Goal: Information Seeking & Learning: Learn about a topic

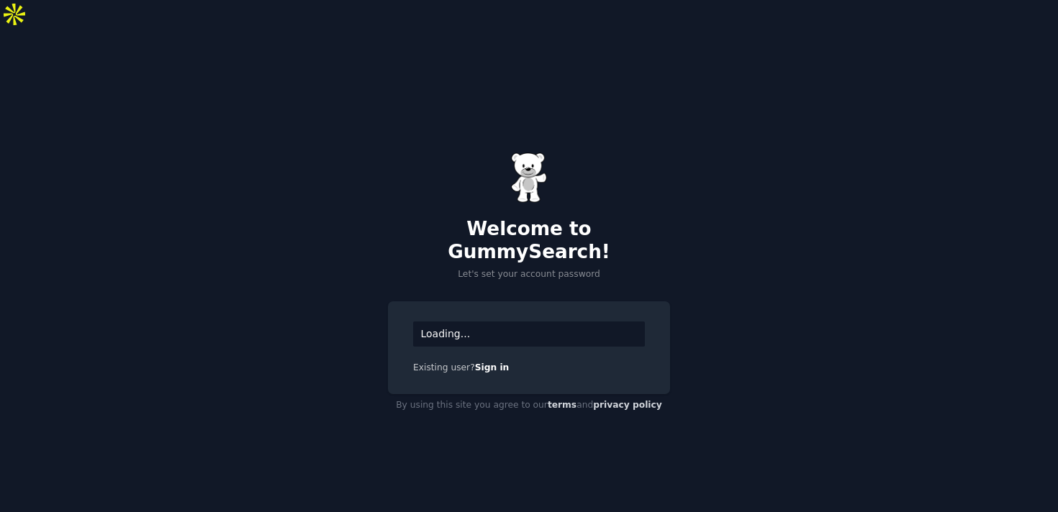
click at [491, 322] on div "Loading..." at bounding box center [529, 334] width 232 height 25
click at [458, 322] on div "Loading..." at bounding box center [529, 334] width 232 height 25
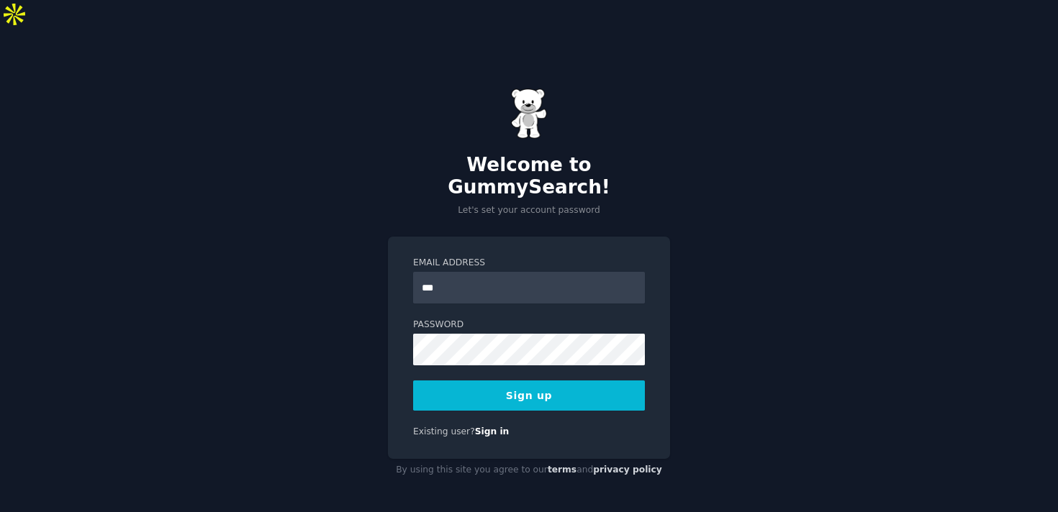
type input "**********"
click at [548, 381] on button "Sign up" at bounding box center [529, 396] width 232 height 30
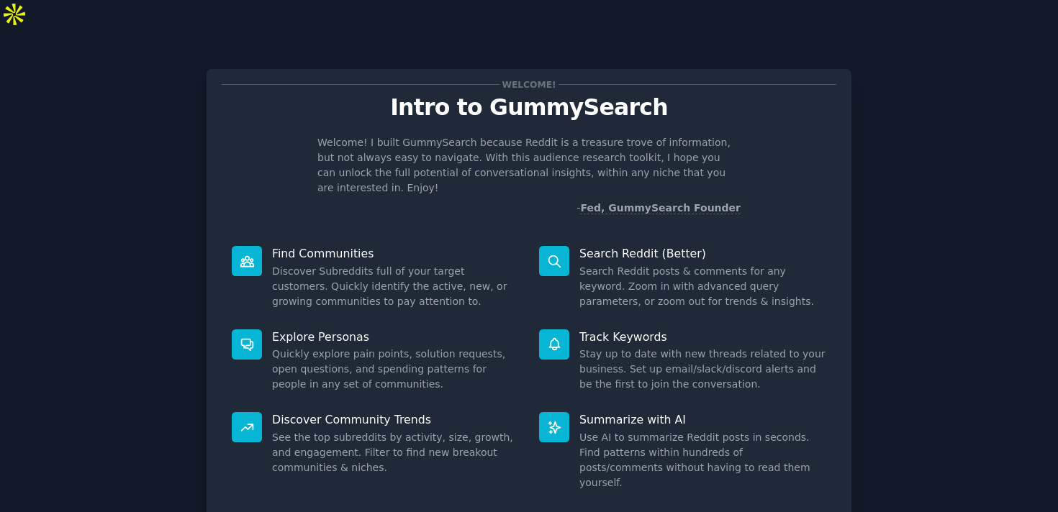
scroll to position [50, 0]
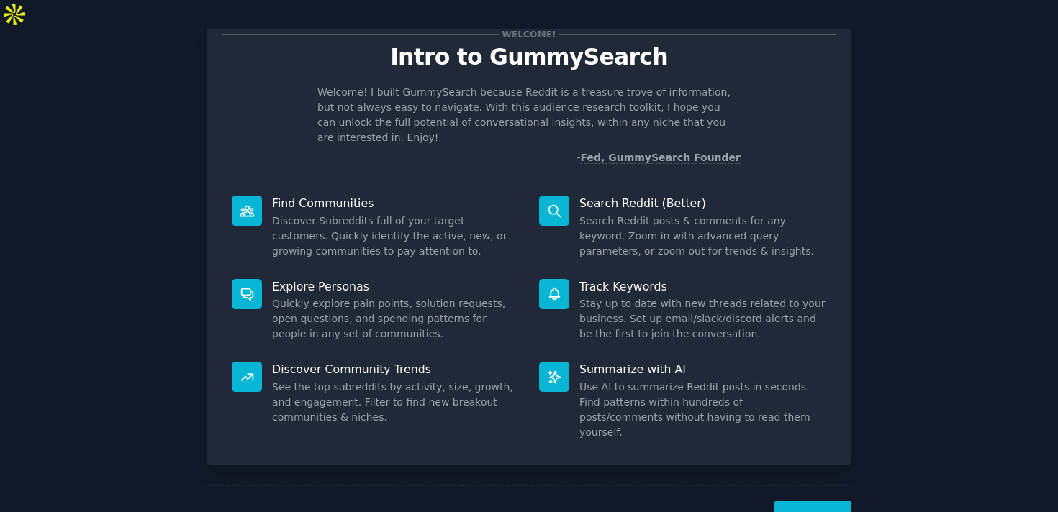
click at [794, 502] on button "Next" at bounding box center [812, 519] width 77 height 35
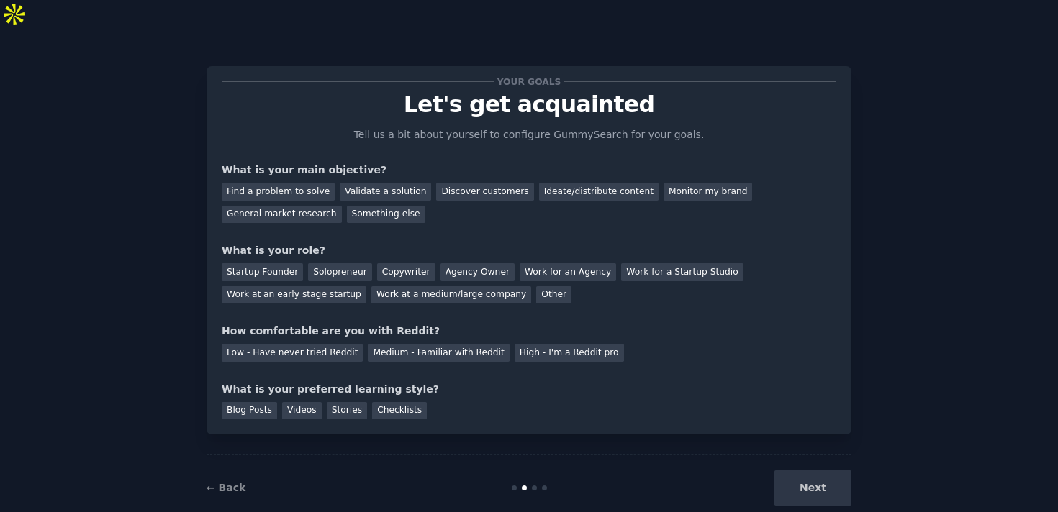
click at [798, 471] on div "Next" at bounding box center [743, 488] width 215 height 35
click at [310, 183] on div "Find a problem to solve" at bounding box center [278, 192] width 113 height 18
click at [493, 183] on div "Discover customers" at bounding box center [484, 192] width 97 height 18
click at [536, 286] on div "Other" at bounding box center [553, 295] width 35 height 18
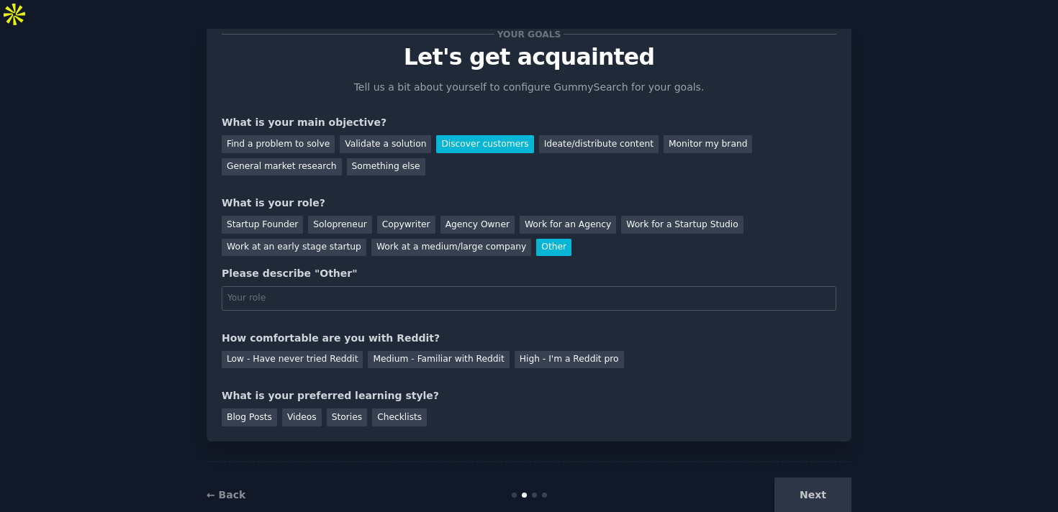
click at [535, 286] on input "text" at bounding box center [529, 298] width 615 height 24
type input "s"
type input "manager"
click at [390, 351] on div "Medium - Familiar with Reddit" at bounding box center [438, 360] width 141 height 18
click at [276, 404] on div "Blog Posts Videos Stories Checklists" at bounding box center [529, 415] width 615 height 23
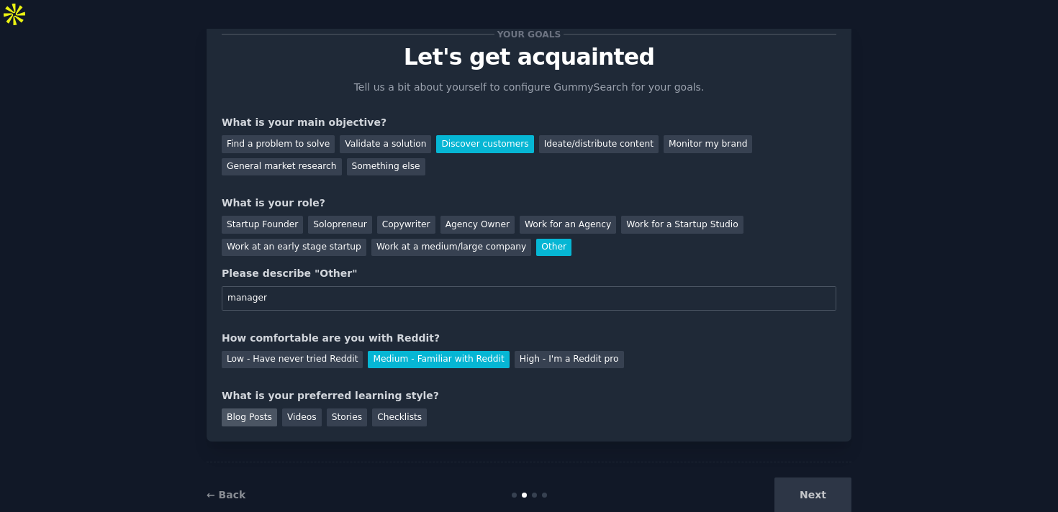
click at [263, 409] on div "Blog Posts" at bounding box center [249, 418] width 55 height 18
click at [816, 478] on button "Next" at bounding box center [812, 495] width 77 height 35
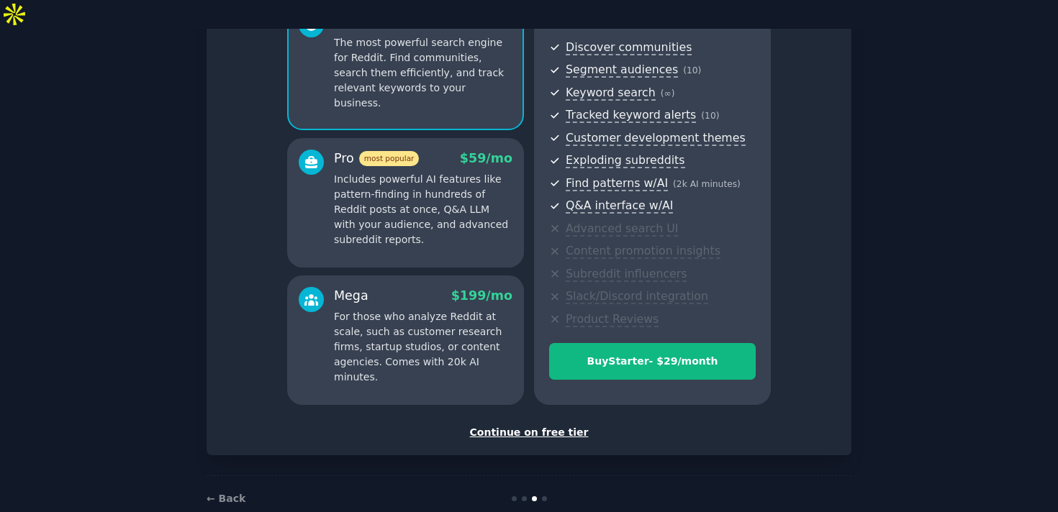
click at [558, 425] on div "Continue on free tier" at bounding box center [529, 432] width 615 height 15
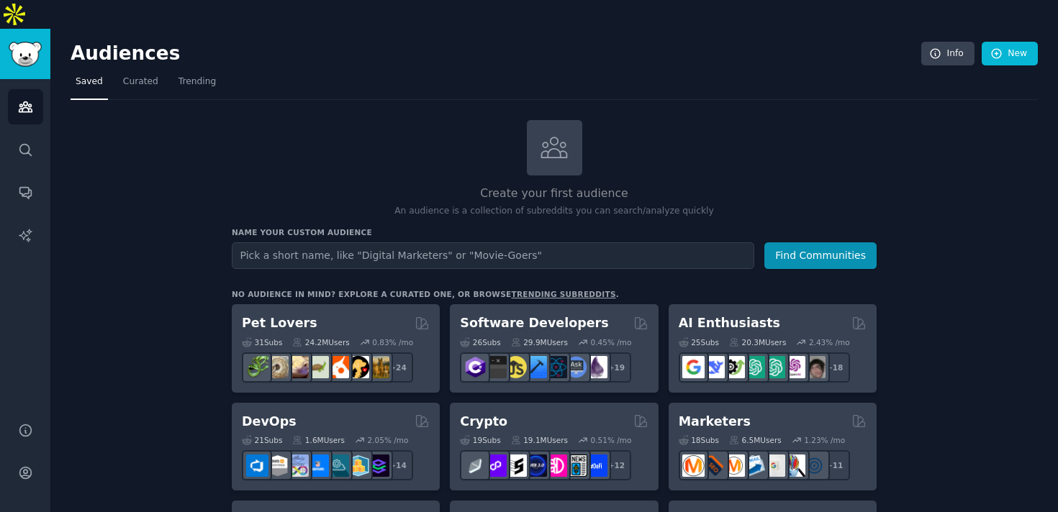
click at [522, 243] on input "text" at bounding box center [493, 256] width 522 height 27
type input "outdoor work light"
click at [764, 243] on button "Find Communities" at bounding box center [820, 256] width 112 height 27
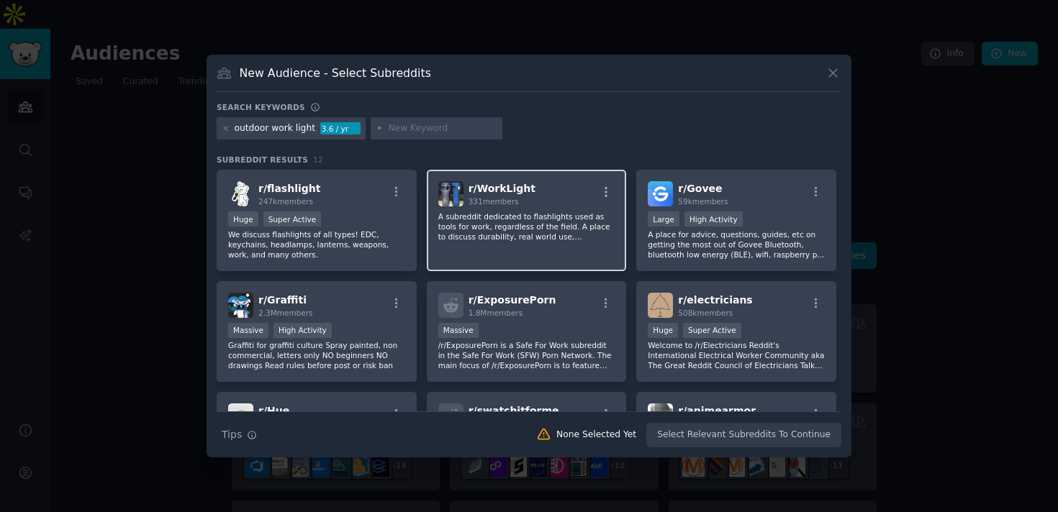
click at [503, 186] on span "r/ WorkLight" at bounding box center [502, 189] width 67 height 12
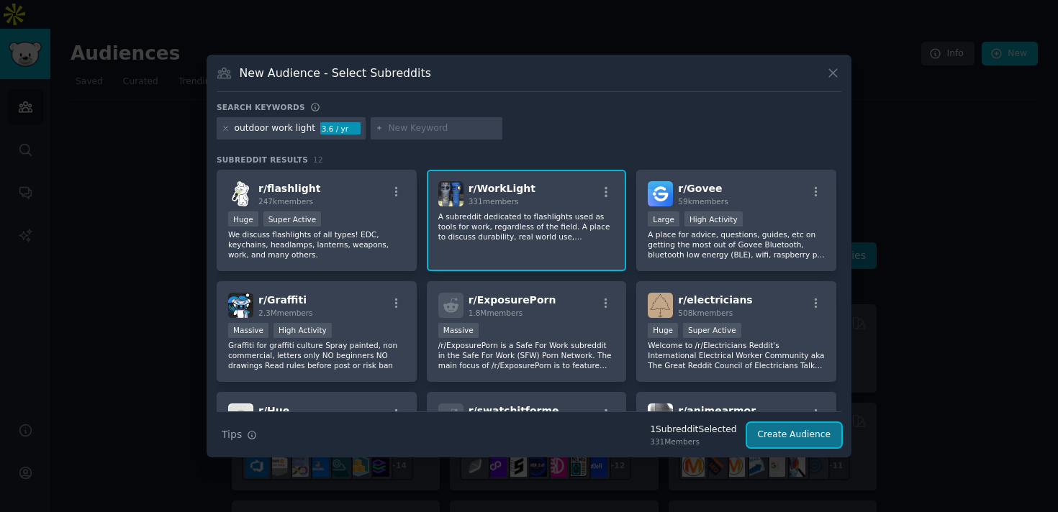
click at [776, 440] on button "Create Audience" at bounding box center [794, 435] width 95 height 24
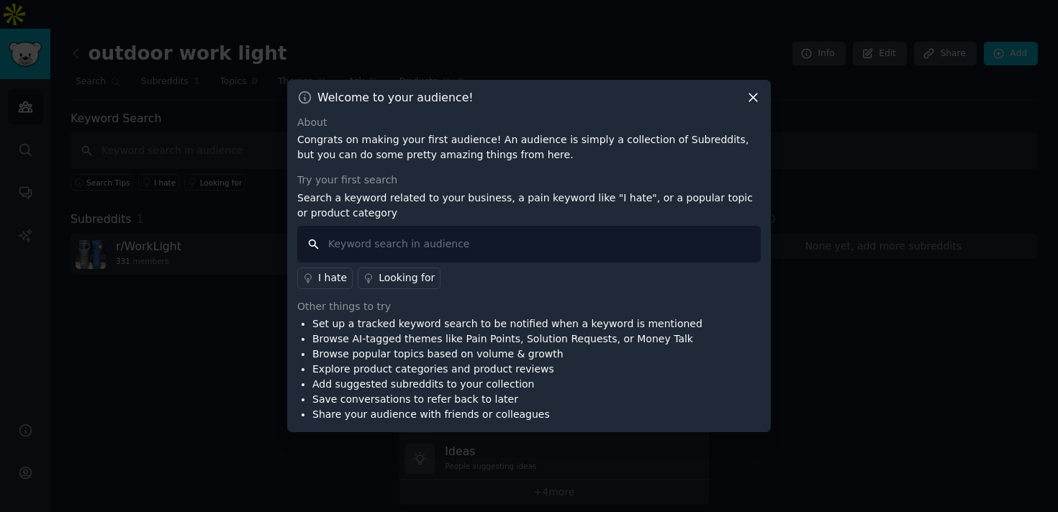
click at [363, 245] on input "text" at bounding box center [528, 244] width 463 height 37
type input "o"
type input "work light"
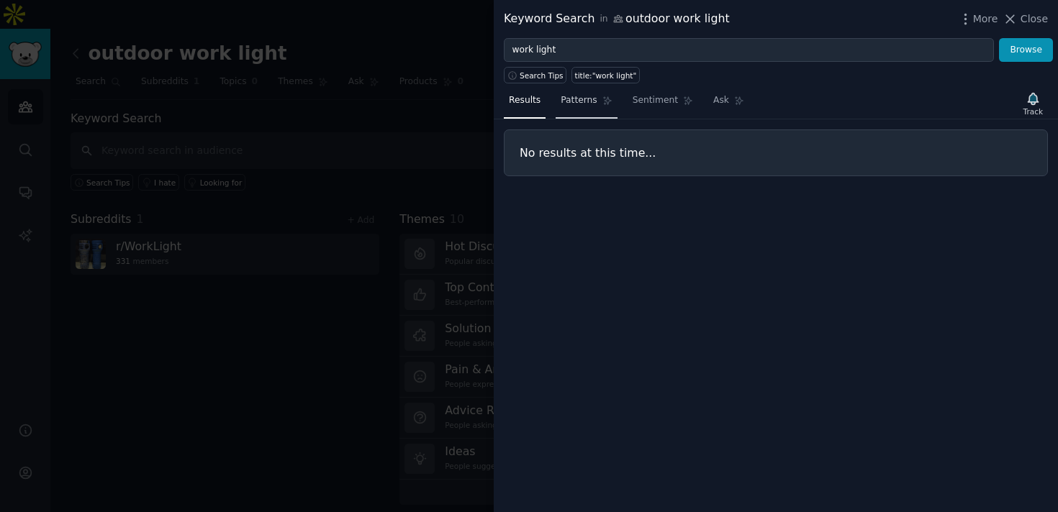
click at [590, 98] on span "Patterns" at bounding box center [579, 100] width 36 height 13
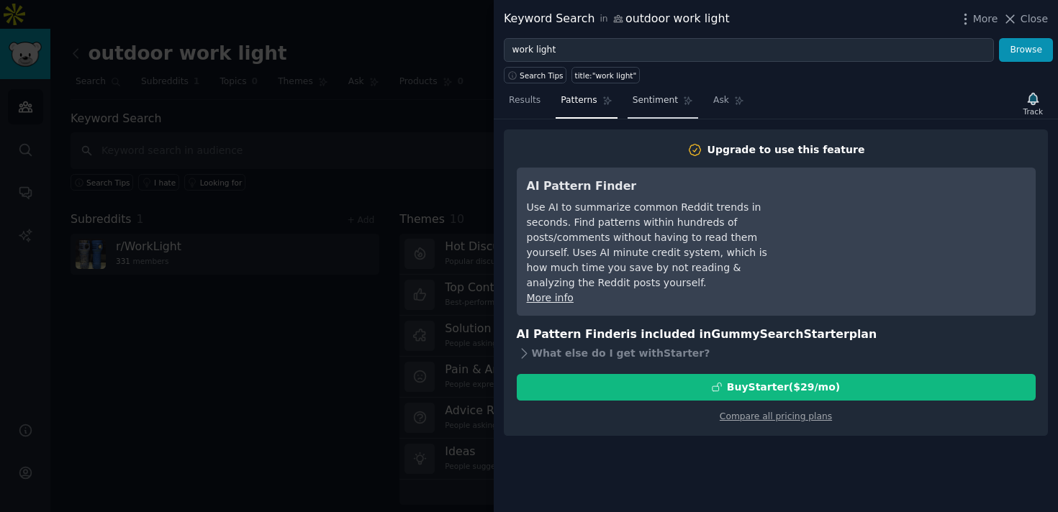
click at [673, 113] on link "Sentiment" at bounding box center [663, 104] width 71 height 30
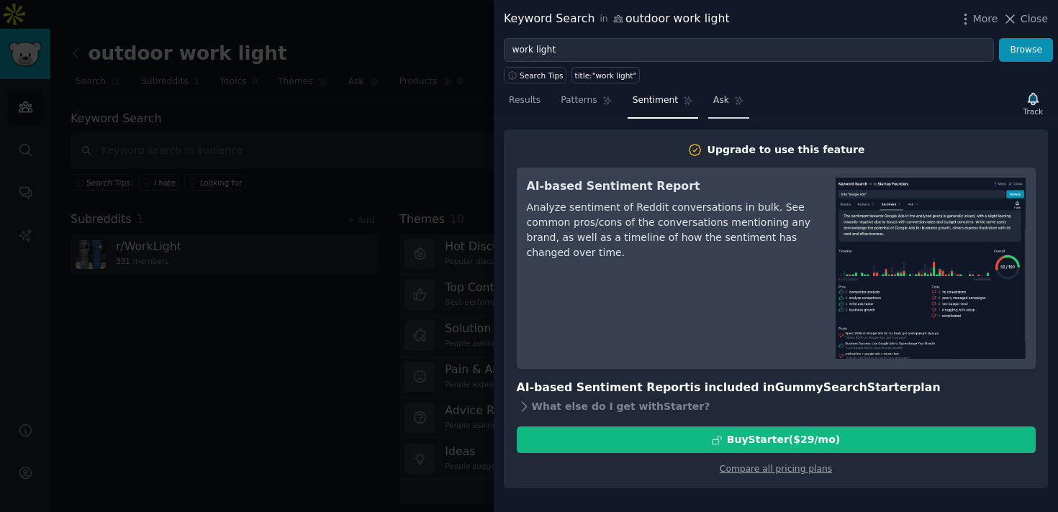
click at [710, 112] on link "Ask" at bounding box center [728, 104] width 41 height 30
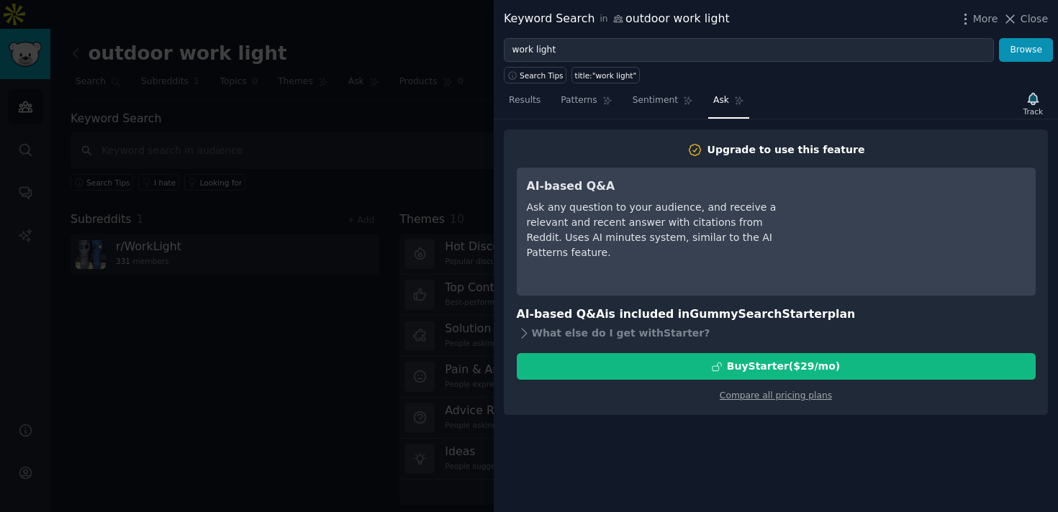
click at [327, 262] on div at bounding box center [529, 256] width 1058 height 512
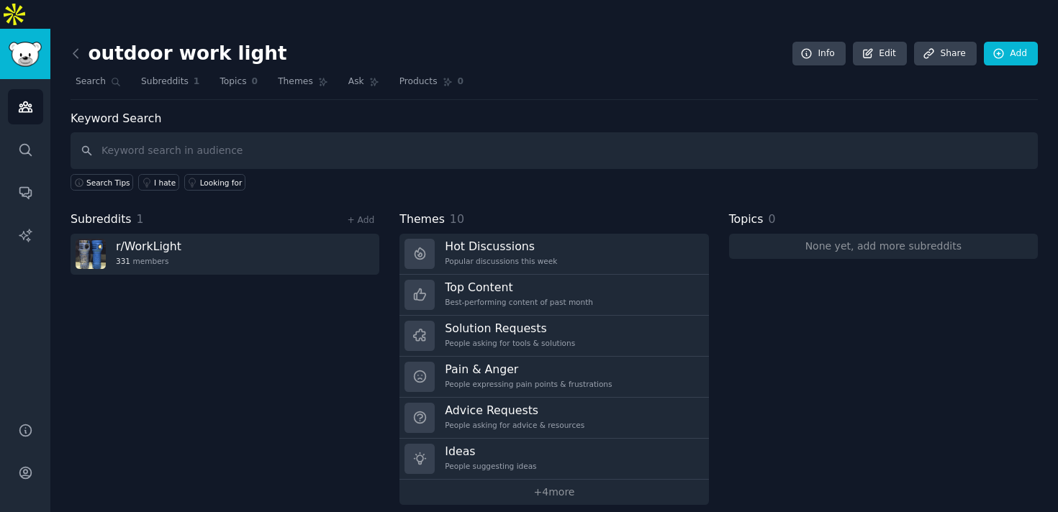
click at [327, 262] on div at bounding box center [529, 256] width 1058 height 512
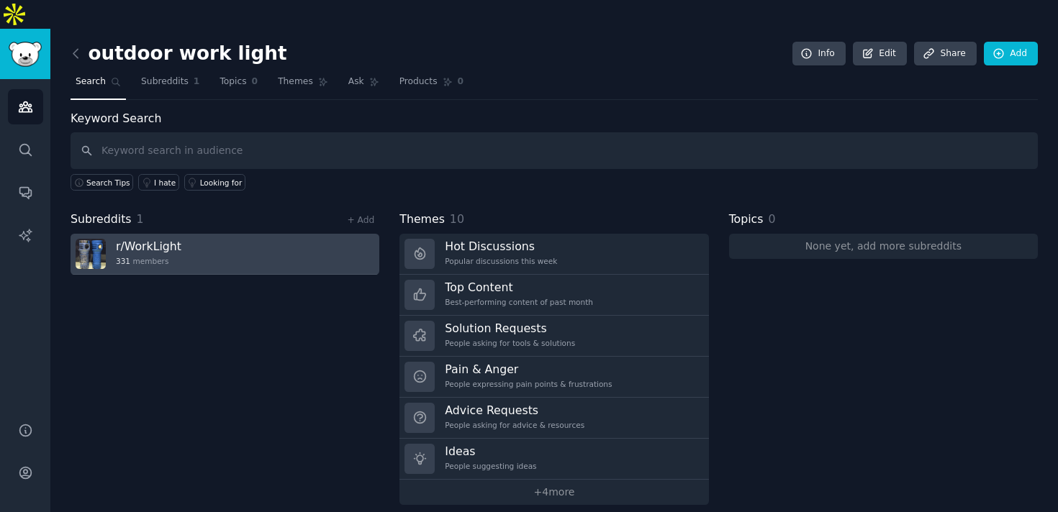
click at [302, 235] on link "r/ WorkLight 331 members" at bounding box center [225, 254] width 309 height 41
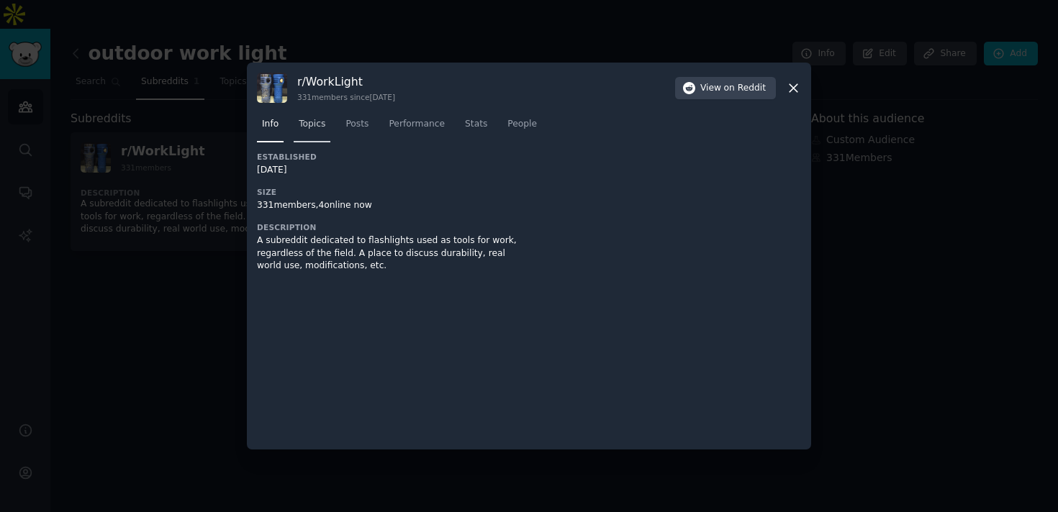
click at [323, 130] on span "Topics" at bounding box center [312, 124] width 27 height 13
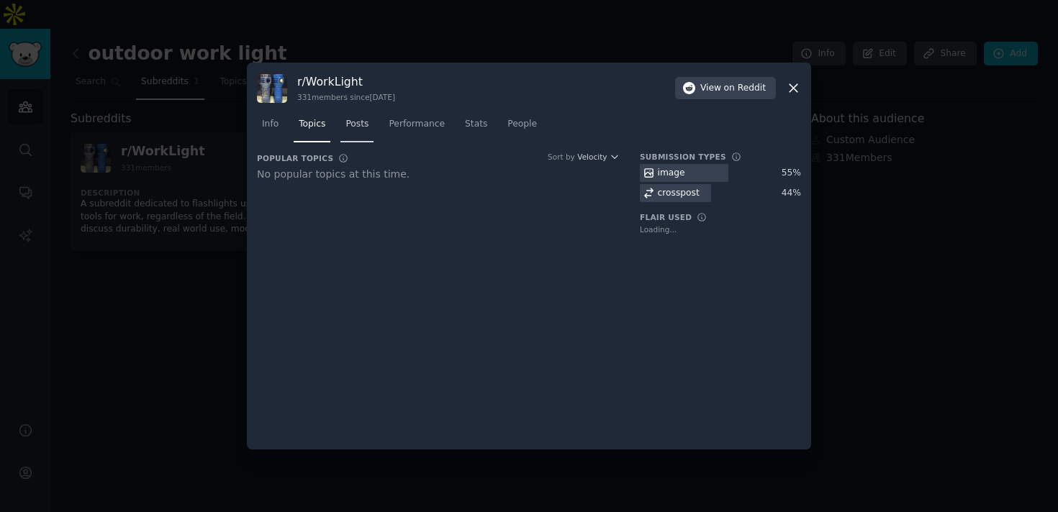
click at [363, 125] on span "Posts" at bounding box center [356, 124] width 23 height 13
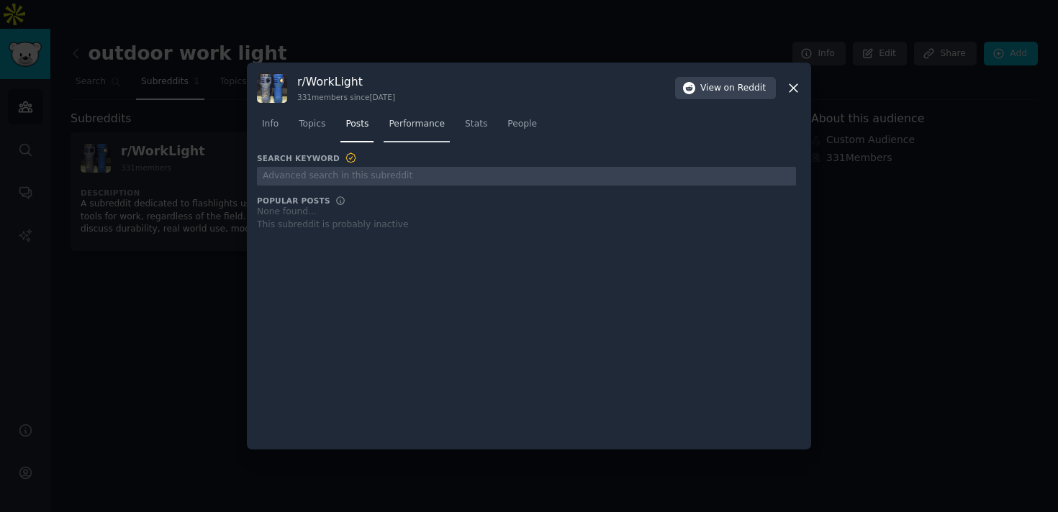
click at [415, 131] on link "Performance" at bounding box center [417, 128] width 66 height 30
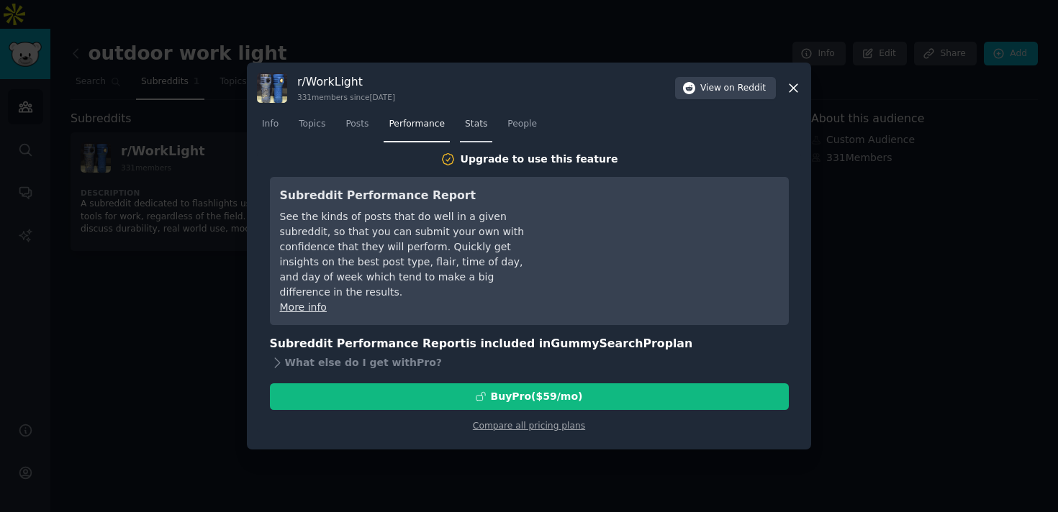
click at [481, 130] on span "Stats" at bounding box center [476, 124] width 22 height 13
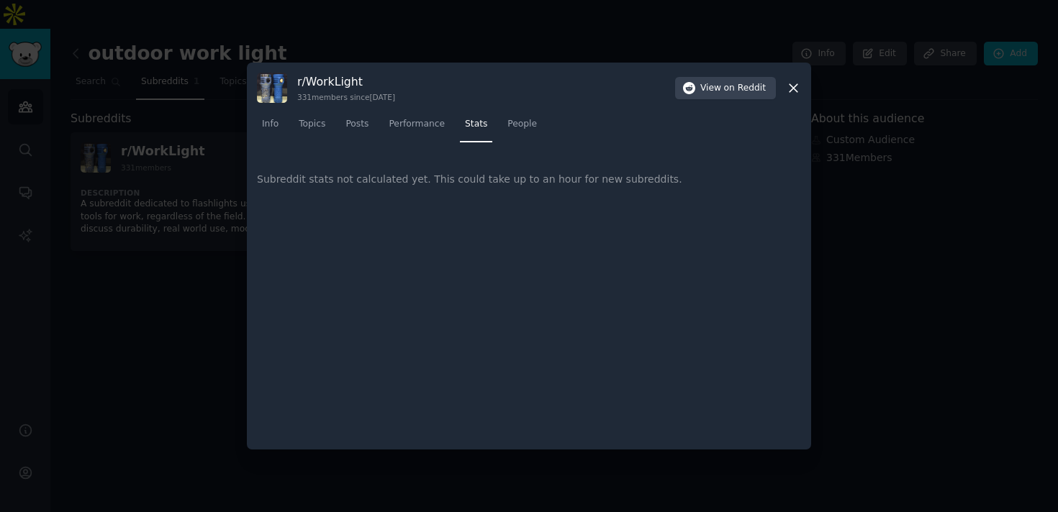
click at [796, 98] on div "r/ WorkLight 331 members since 01/21/2022 View on Reddit" at bounding box center [529, 88] width 544 height 30
click at [795, 93] on icon at bounding box center [793, 88] width 15 height 15
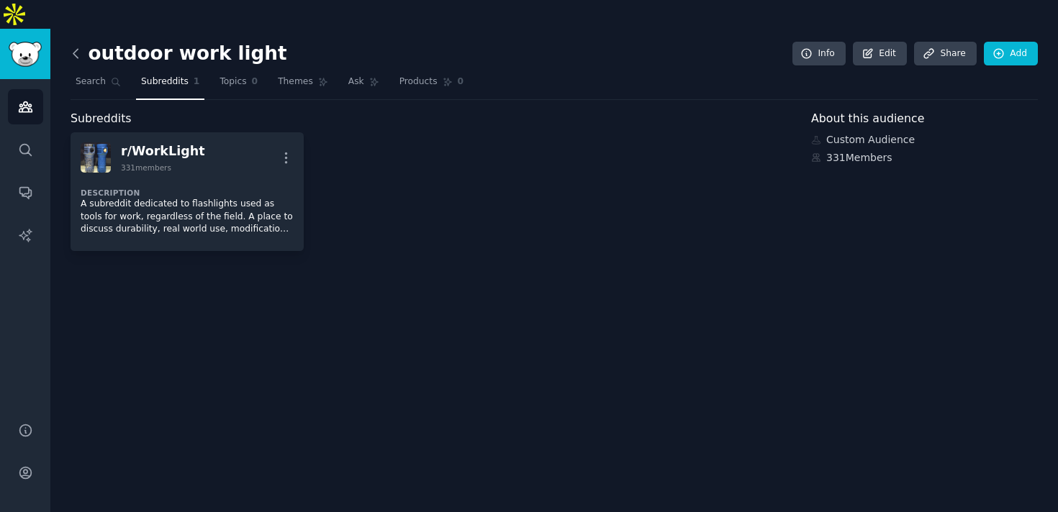
click at [80, 46] on icon at bounding box center [75, 53] width 15 height 15
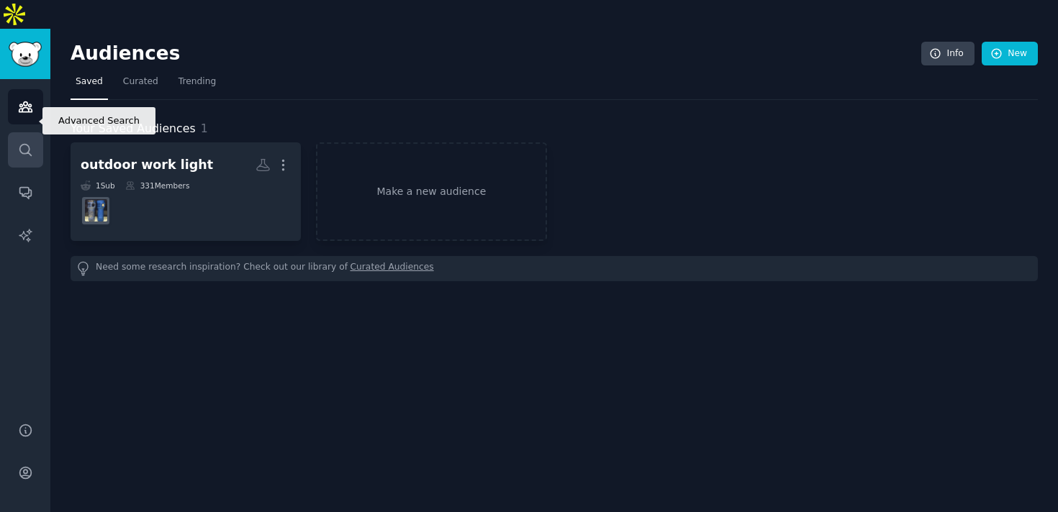
click at [35, 132] on link "Search" at bounding box center [25, 149] width 35 height 35
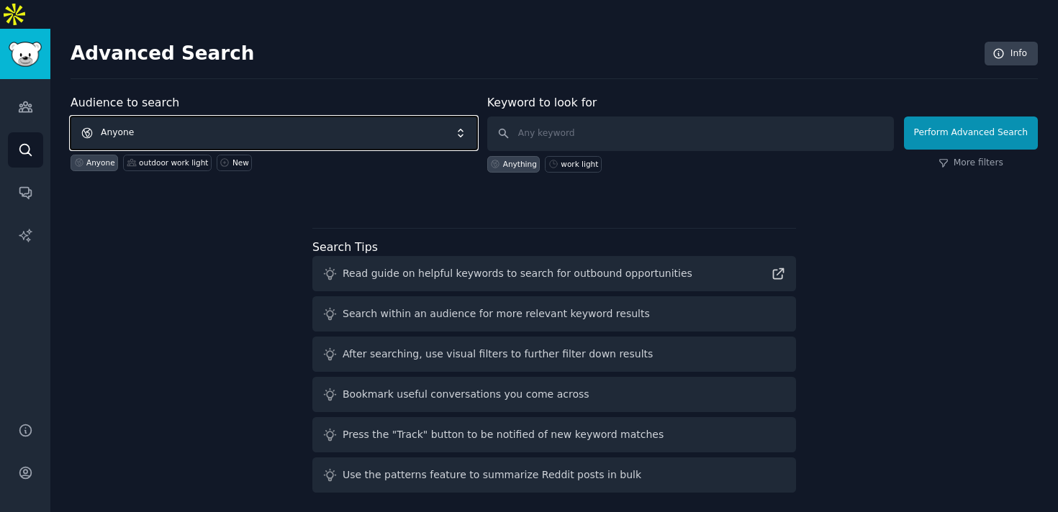
click at [154, 117] on span "Anyone" at bounding box center [274, 133] width 407 height 33
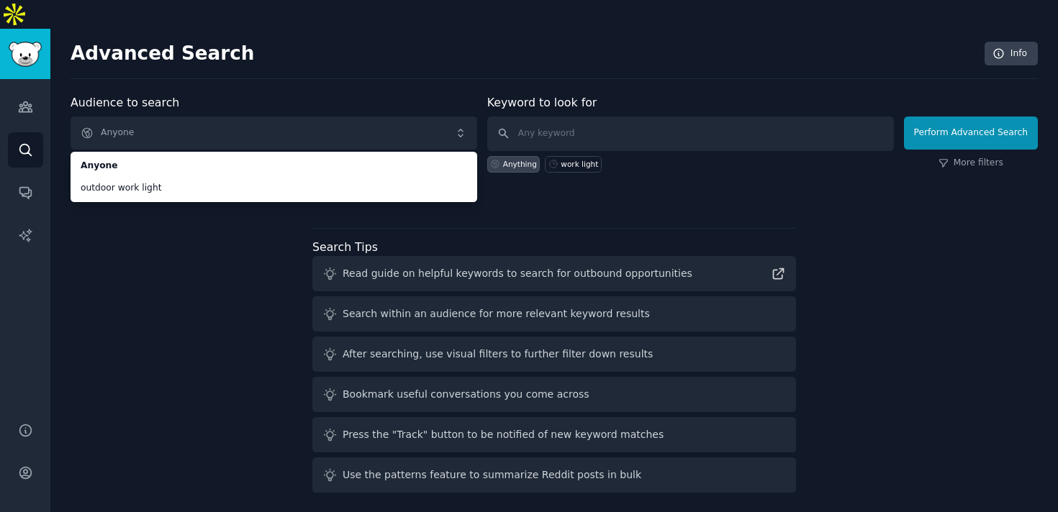
click at [213, 55] on div "Advanced Search Info Audience to search Anyone Anyone outdoor work light Anyone…" at bounding box center [554, 285] width 1008 height 512
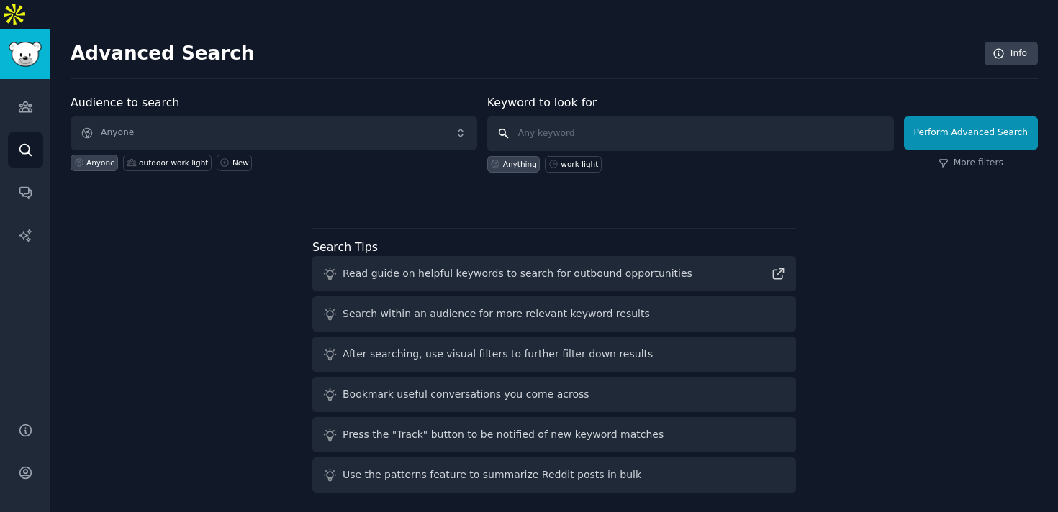
click at [558, 117] on input "text" at bounding box center [690, 134] width 407 height 35
click at [584, 159] on div "work light" at bounding box center [579, 164] width 37 height 10
type input "work light"
click at [979, 117] on button "Perform Advanced Search" at bounding box center [971, 133] width 134 height 33
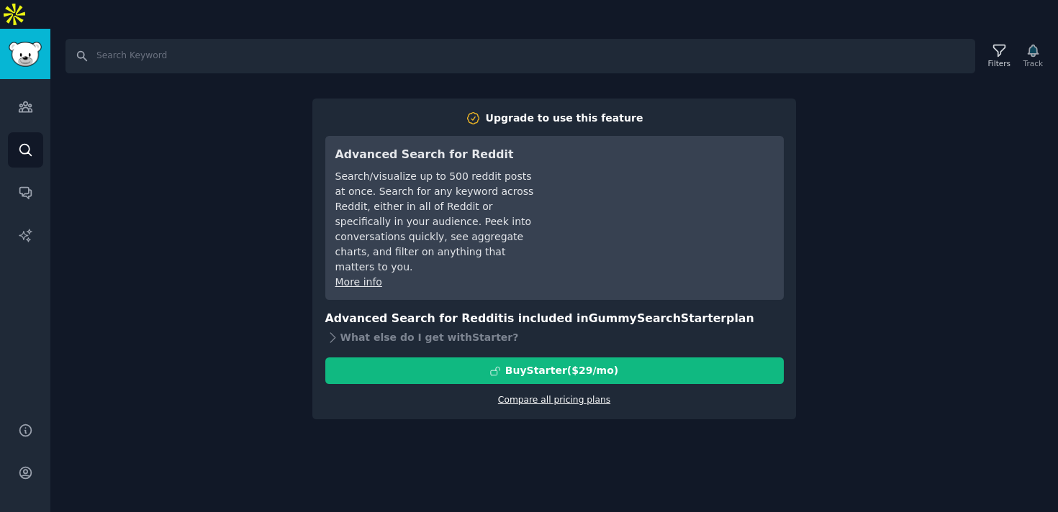
click at [554, 395] on link "Compare all pricing plans" at bounding box center [554, 400] width 112 height 10
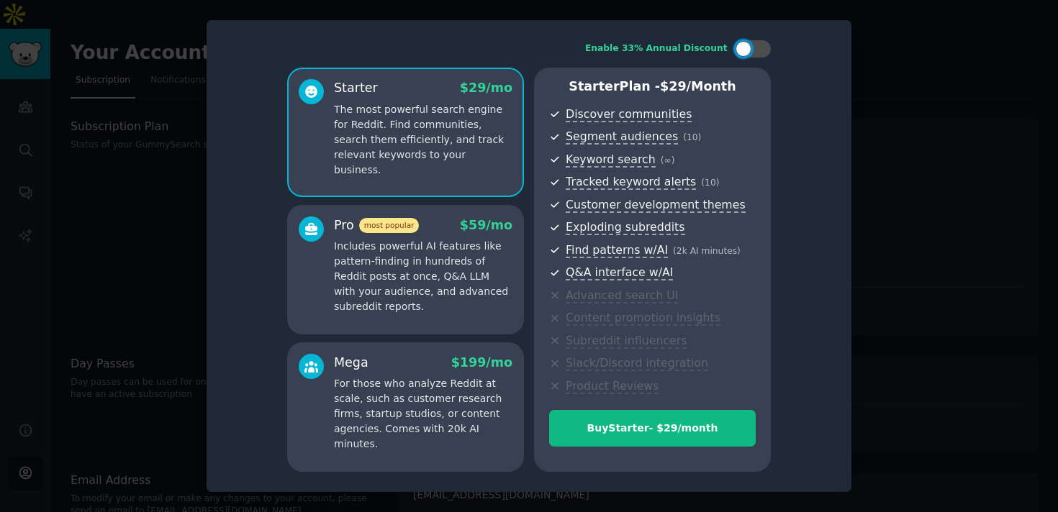
click at [893, 266] on div at bounding box center [529, 256] width 1058 height 512
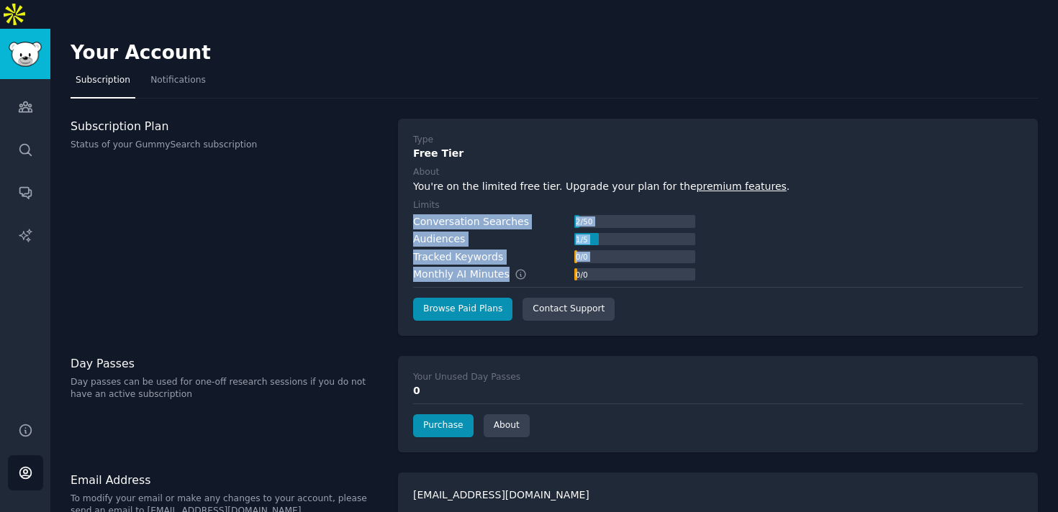
drag, startPoint x: 412, startPoint y: 196, endPoint x: 511, endPoint y: 232, distance: 105.2
click at [515, 235] on div "Conversation Searches 2 / 50 Audiences 1 / 5 Tracked Keywords 0 / 0 Monthly AI …" at bounding box center [554, 248] width 282 height 68
copy div "Conversation Searches 2 / 50 Audiences 1 / 5 Tracked Keywords 0 / 0"
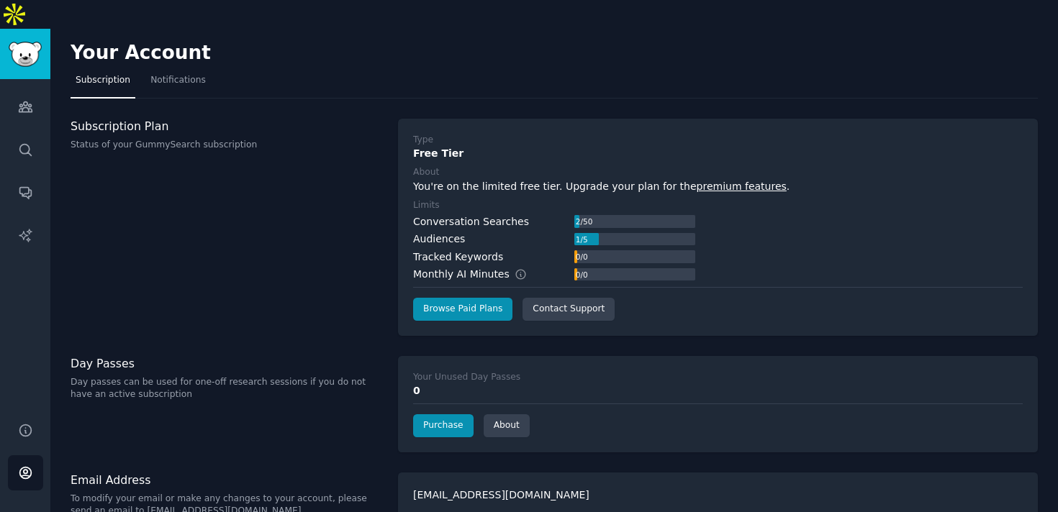
click at [189, 218] on div "Subscription Plan Status of your GummySearch subscription" at bounding box center [227, 227] width 312 height 217
click at [37, 89] on link "Audiences" at bounding box center [25, 106] width 35 height 35
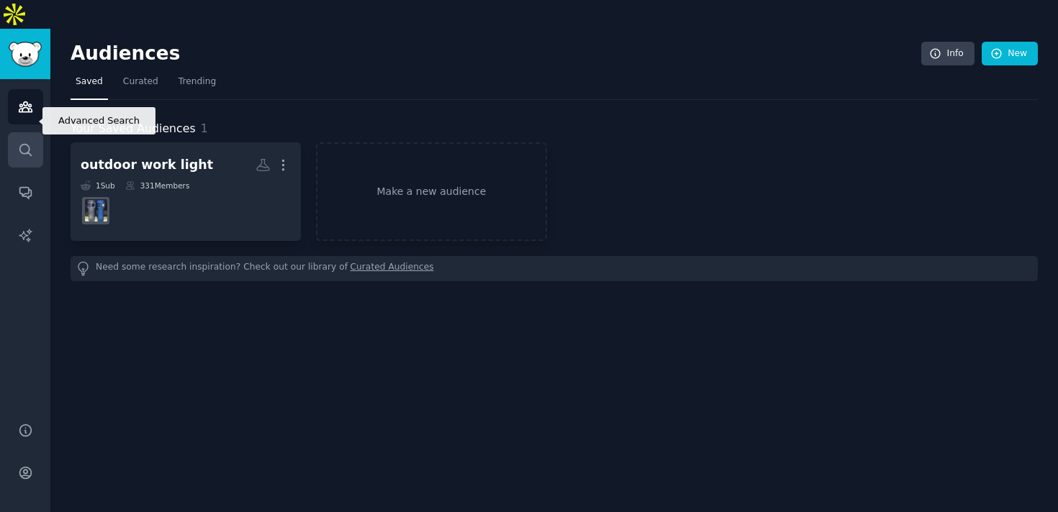
click at [35, 132] on link "Search" at bounding box center [25, 149] width 35 height 35
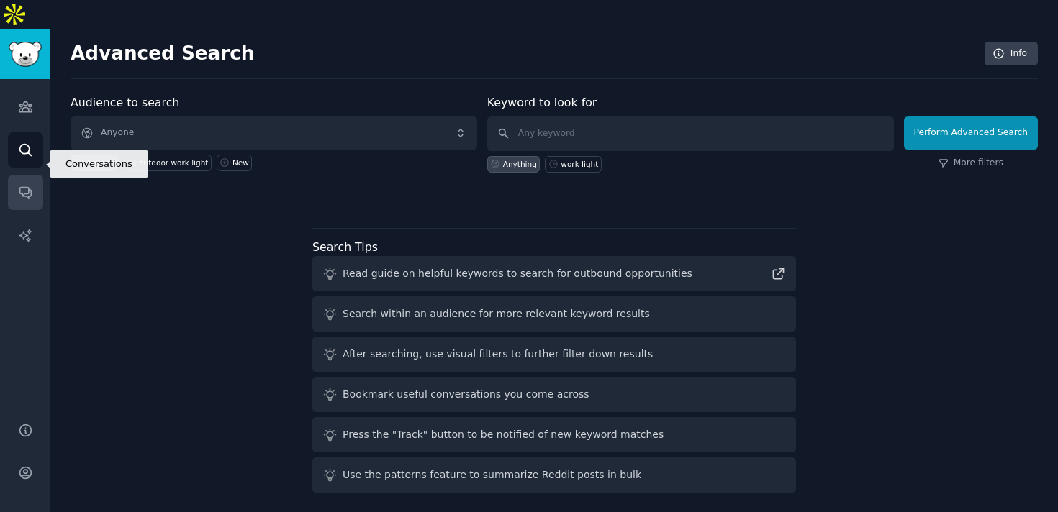
click at [19, 188] on icon "Sidebar" at bounding box center [25, 194] width 12 height 12
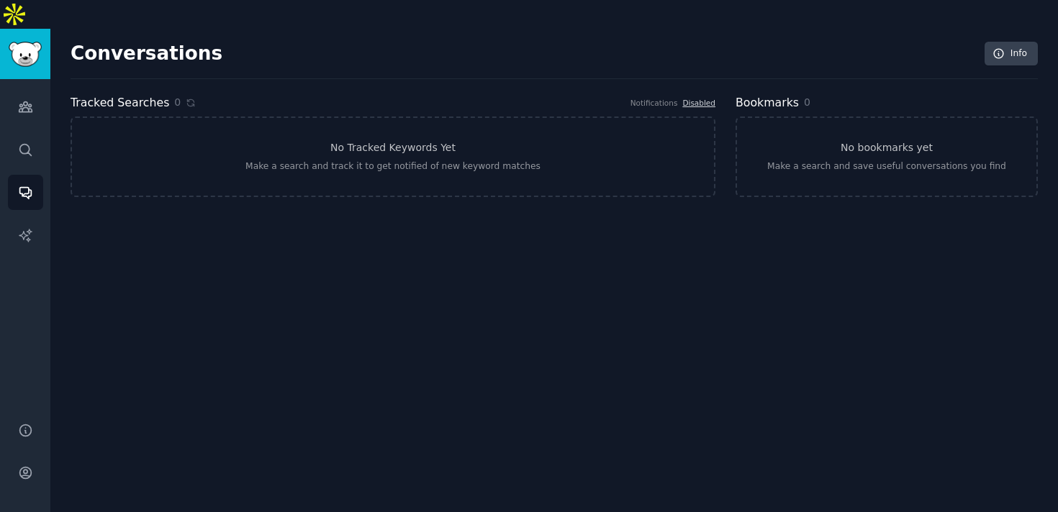
click at [49, 215] on div "Audiences Search Conversations AI Reports" at bounding box center [25, 242] width 50 height 326
click at [37, 218] on link "AI Reports" at bounding box center [25, 235] width 35 height 35
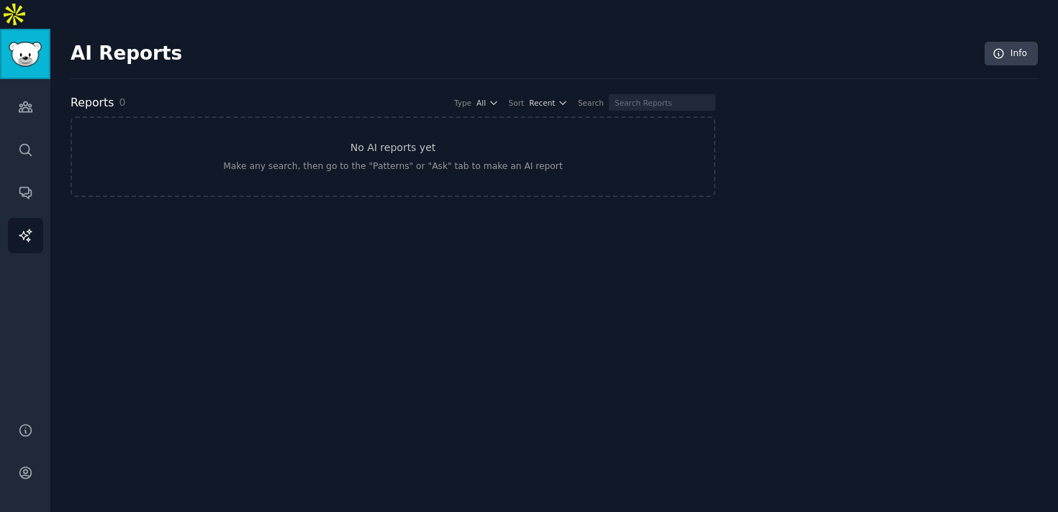
click at [11, 42] on img "Sidebar" at bounding box center [25, 54] width 33 height 25
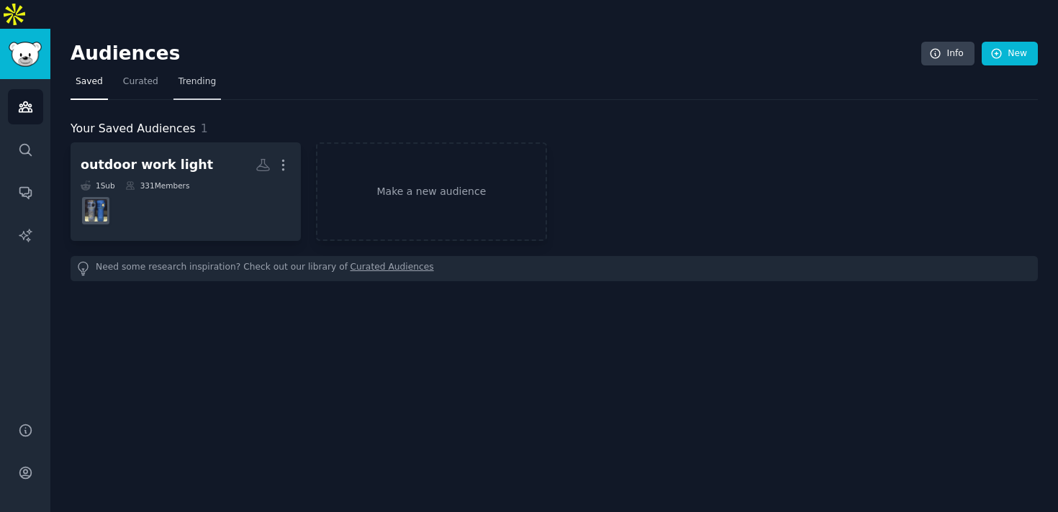
click at [183, 71] on link "Trending" at bounding box center [196, 86] width 47 height 30
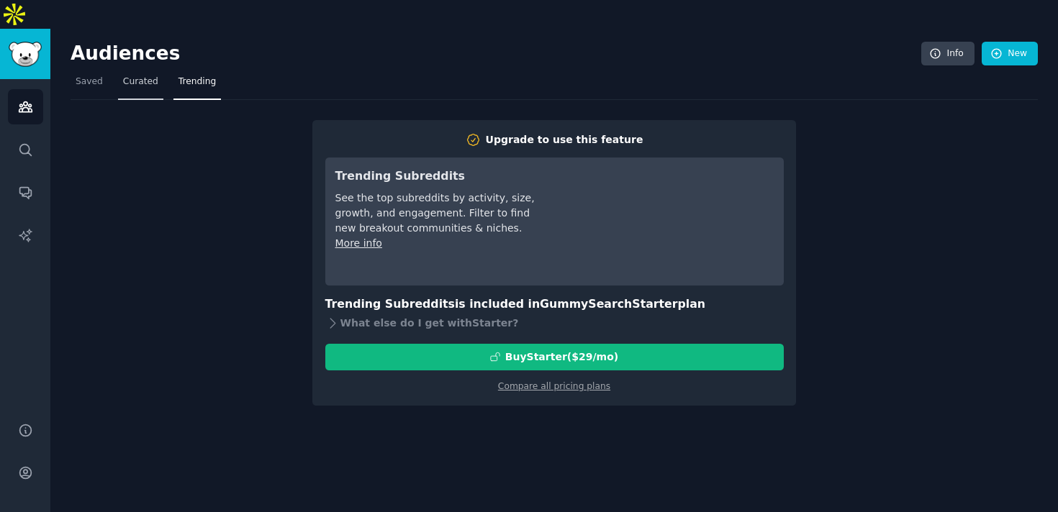
click at [119, 71] on link "Curated" at bounding box center [140, 86] width 45 height 30
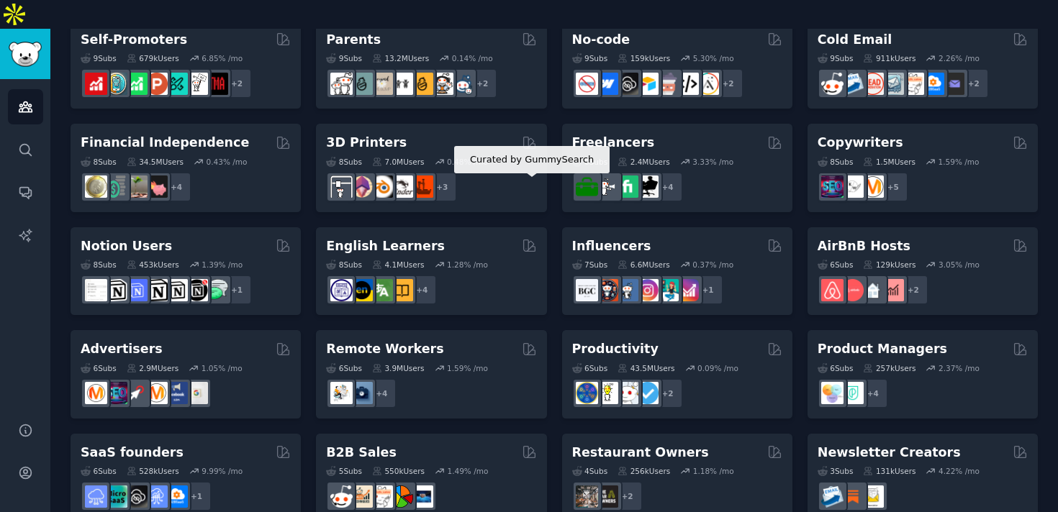
scroll to position [639, 0]
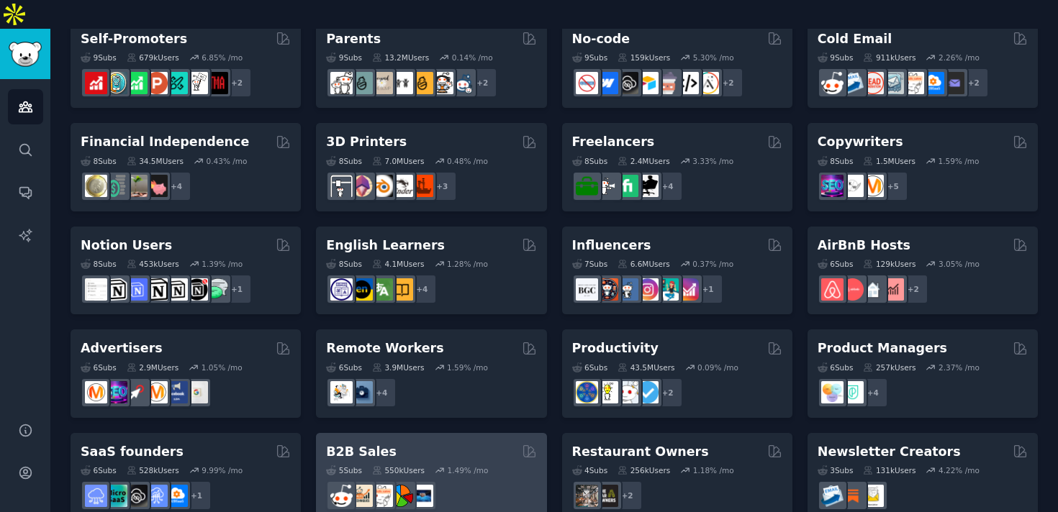
click at [424, 443] on div "B2B Sales" at bounding box center [431, 452] width 210 height 18
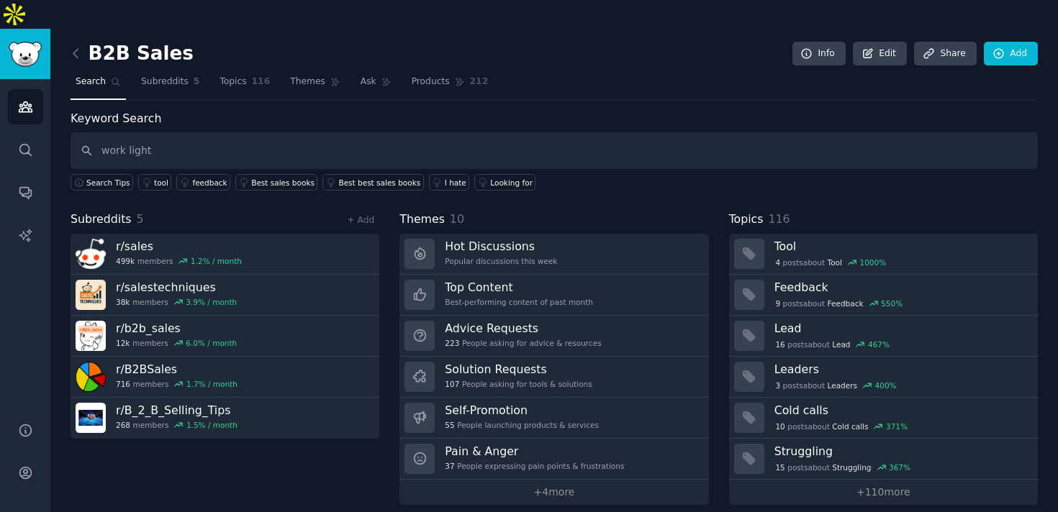
type input "work light"
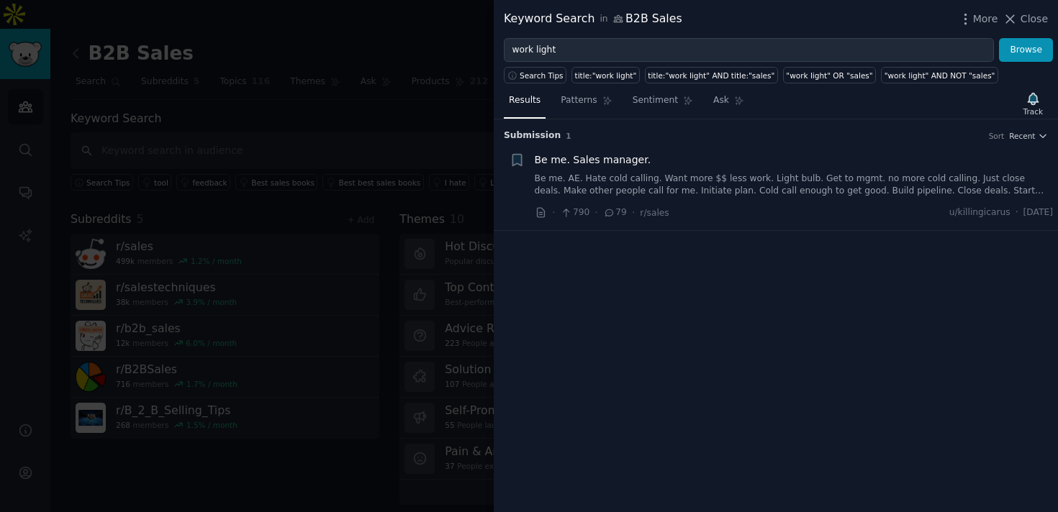
click at [600, 158] on span "Be me. Sales manager." at bounding box center [593, 160] width 117 height 15
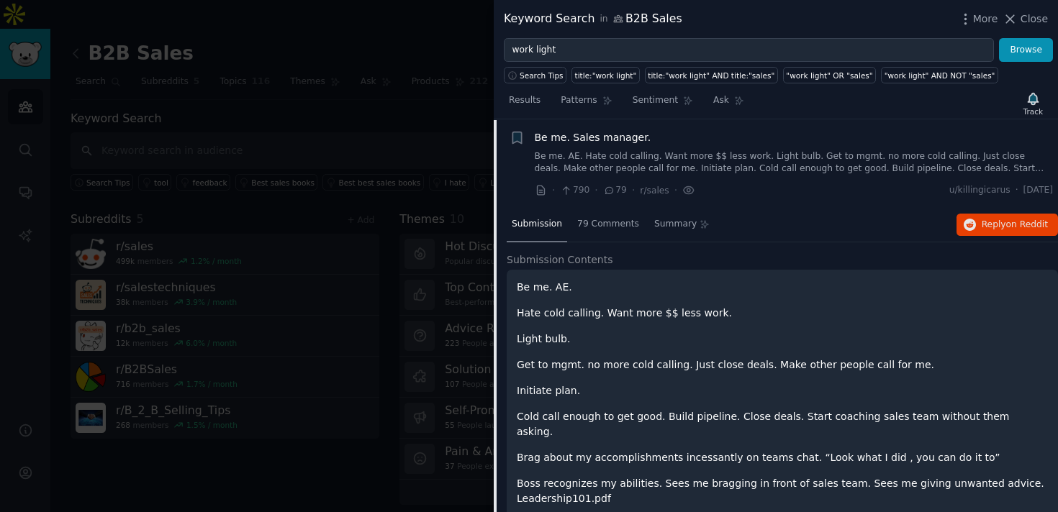
scroll to position [105, 0]
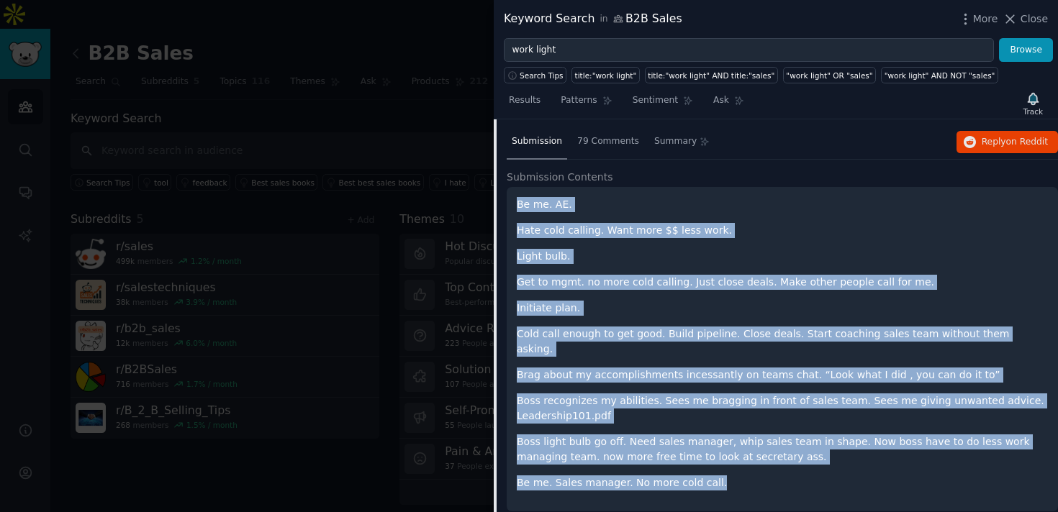
drag, startPoint x: 518, startPoint y: 202, endPoint x: 756, endPoint y: 467, distance: 356.3
click at [758, 469] on div "Be me. AE. Hate cold calling. Want more $$ less work. Light bulb. Get to mgmt. …" at bounding box center [782, 344] width 531 height 294
copy div "Be me. AE. Hate cold calling. Want more $$ less work. Light bulb. Get to mgmt. …"
click at [815, 203] on p "Be me. AE." at bounding box center [782, 204] width 531 height 15
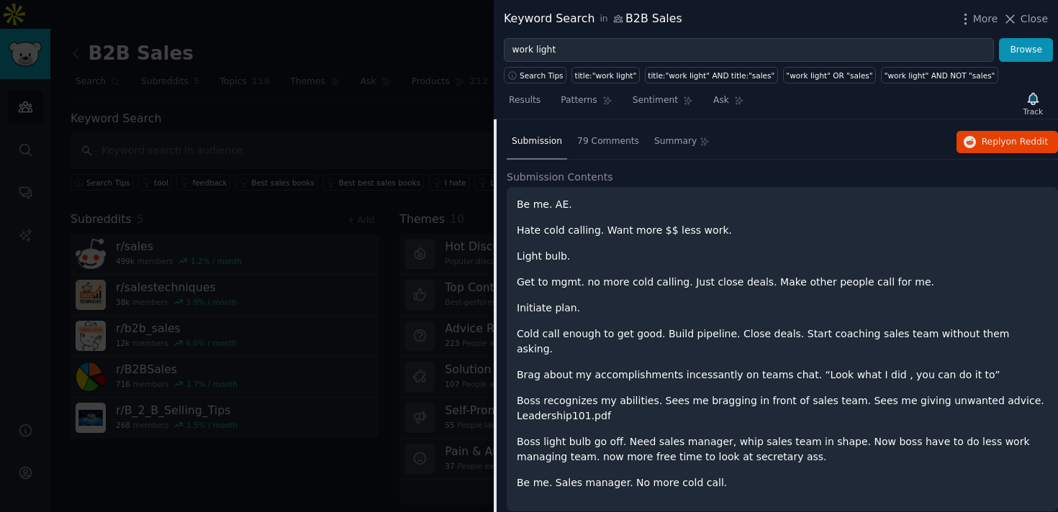
click at [694, 206] on p "Be me. AE." at bounding box center [782, 204] width 531 height 15
click at [616, 142] on span "79 Comments" at bounding box center [608, 141] width 62 height 13
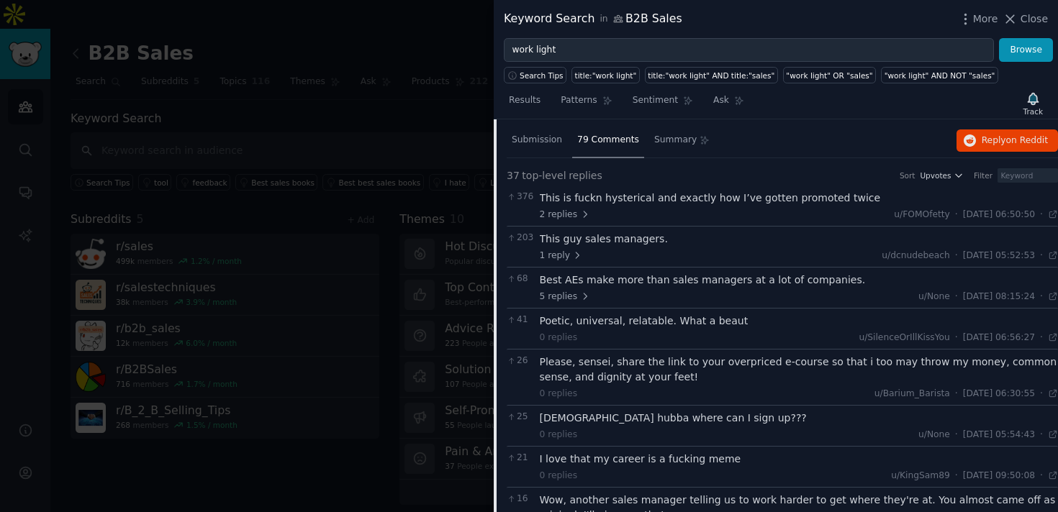
scroll to position [109, 0]
click at [314, 362] on div at bounding box center [529, 256] width 1058 height 512
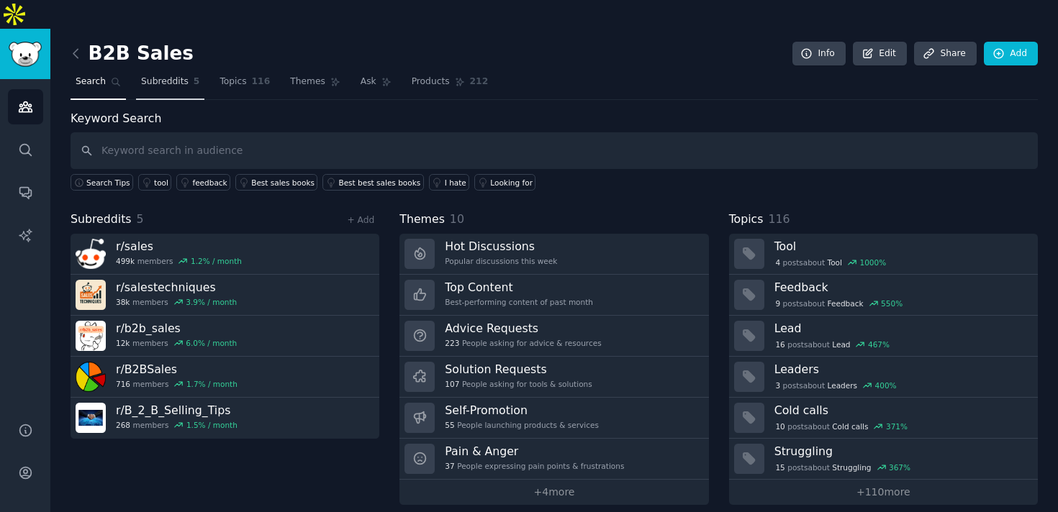
click at [194, 71] on link "Subreddits 5" at bounding box center [170, 86] width 68 height 30
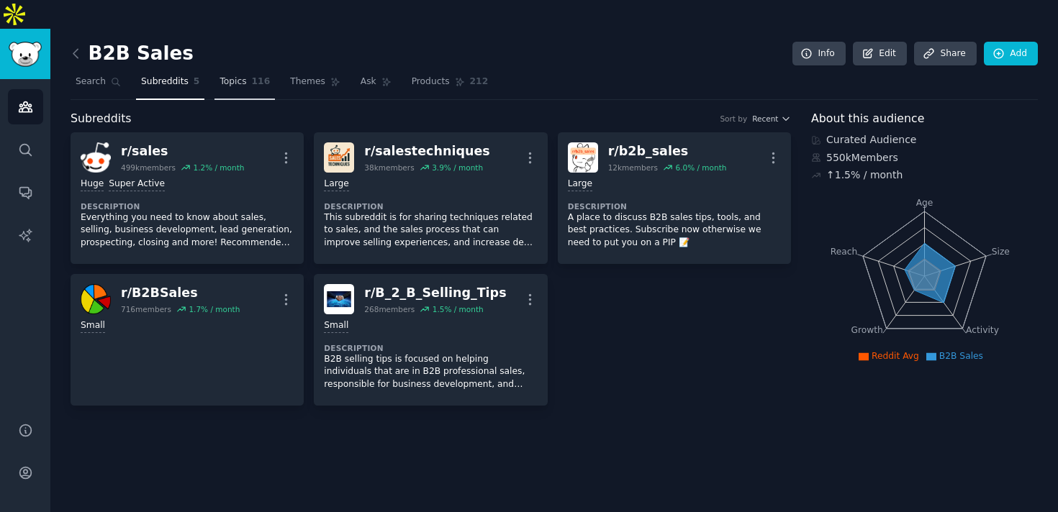
click at [252, 76] on span "116" at bounding box center [261, 82] width 19 height 13
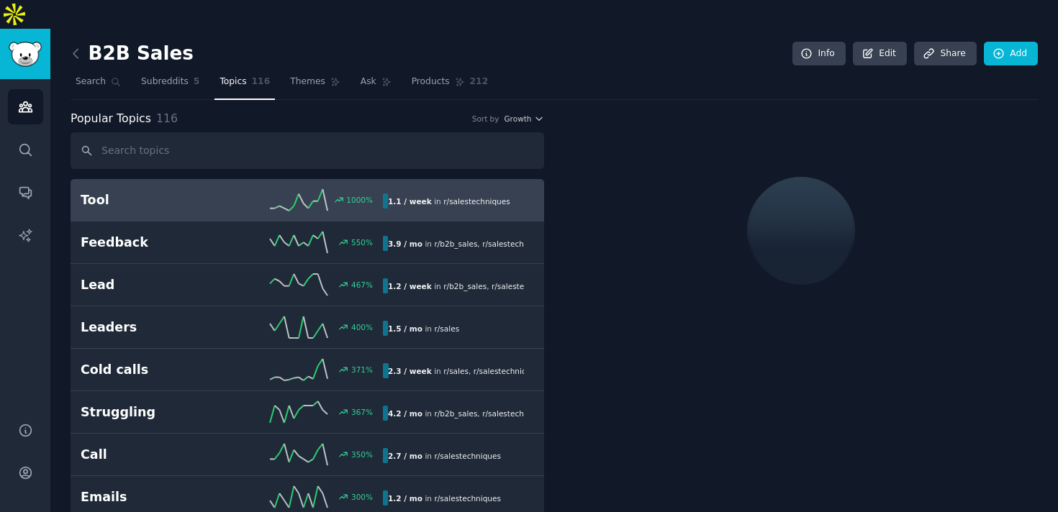
click at [216, 132] on input "text" at bounding box center [308, 150] width 474 height 37
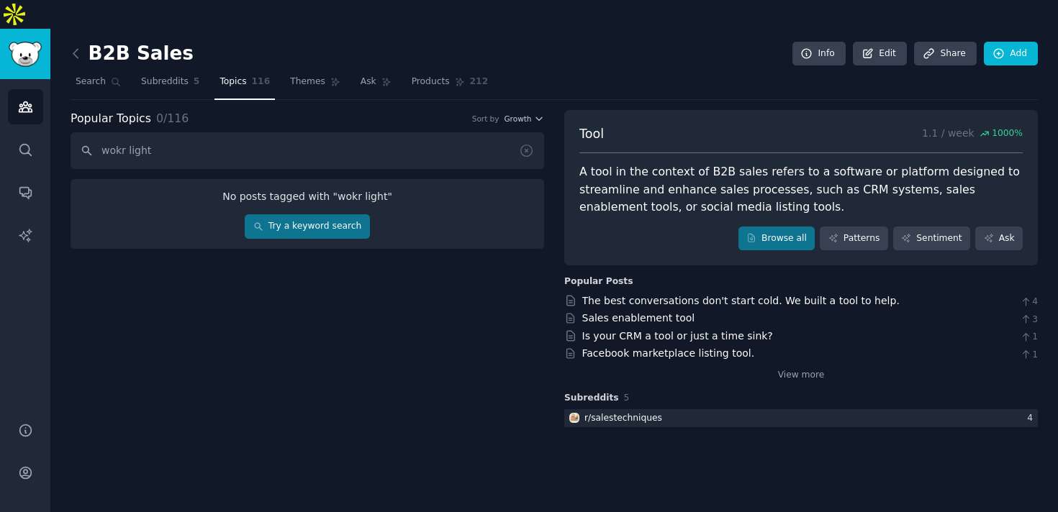
drag, startPoint x: 127, startPoint y: 119, endPoint x: 60, endPoint y: 120, distance: 66.2
click at [60, 121] on div "B2B Sales Info Edit Share Add Search Subreddits 5 Topics 116 Themes Ask Product…" at bounding box center [554, 285] width 1008 height 512
type input "light"
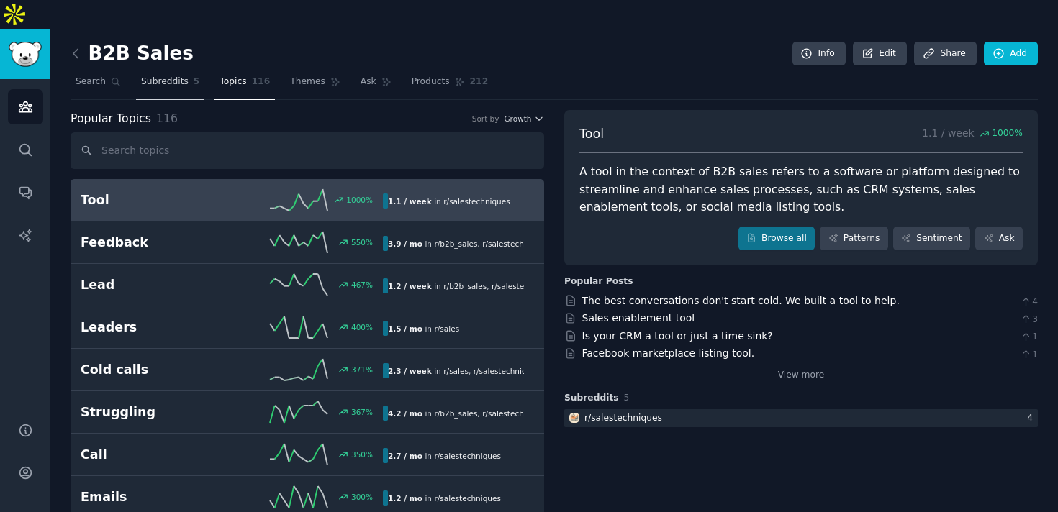
click at [171, 76] on span "Subreddits" at bounding box center [164, 82] width 47 height 13
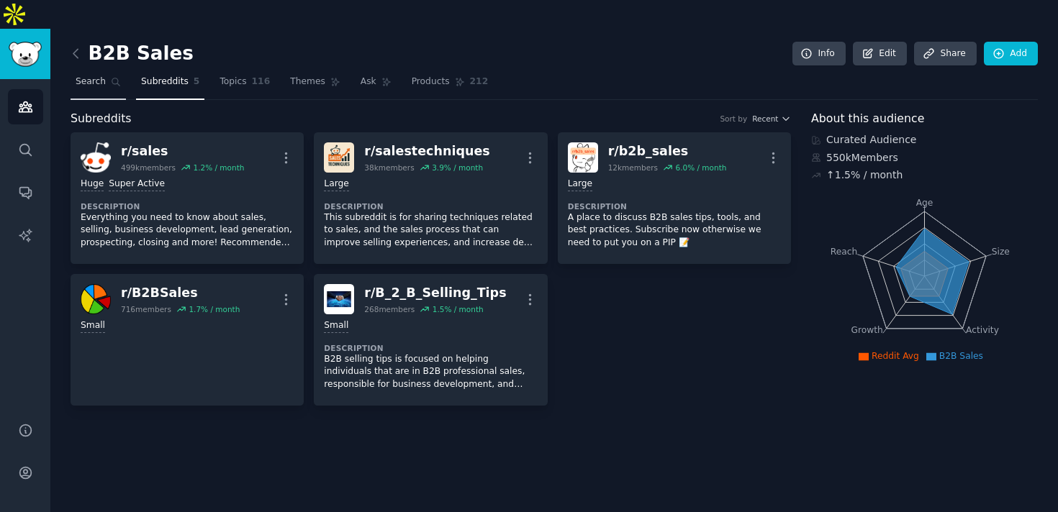
click at [112, 78] on icon at bounding box center [116, 82] width 8 height 8
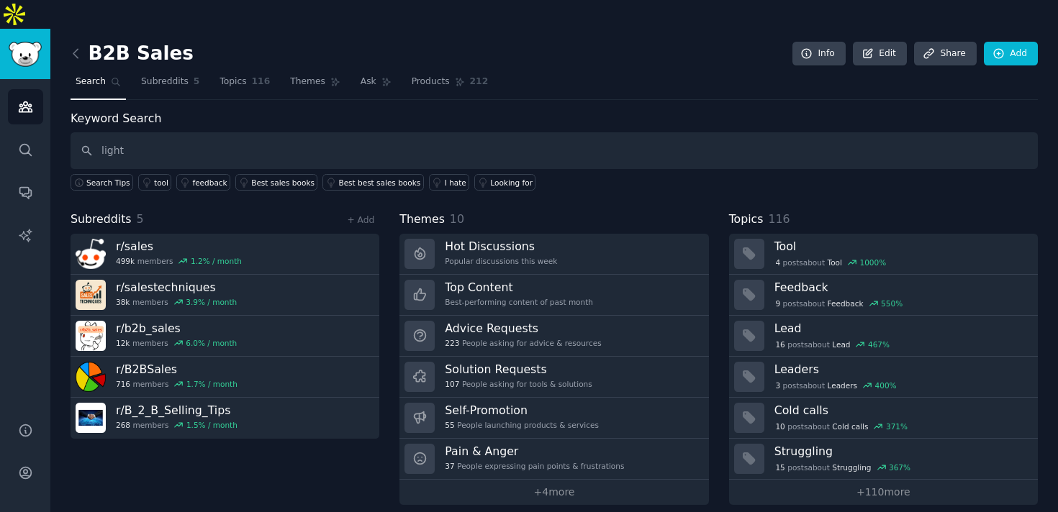
type input "light"
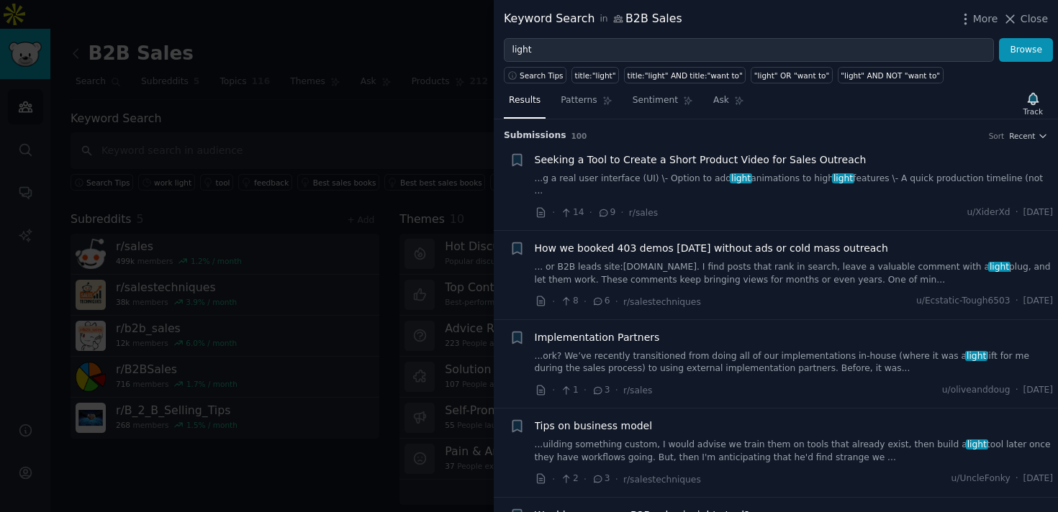
click at [175, 159] on div at bounding box center [529, 256] width 1058 height 512
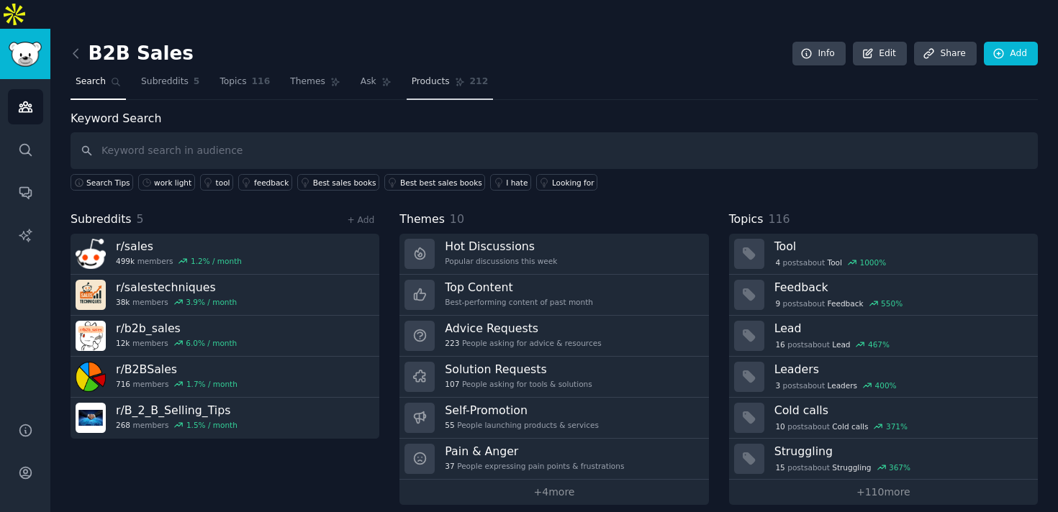
click at [433, 71] on link "Products 212" at bounding box center [450, 86] width 86 height 30
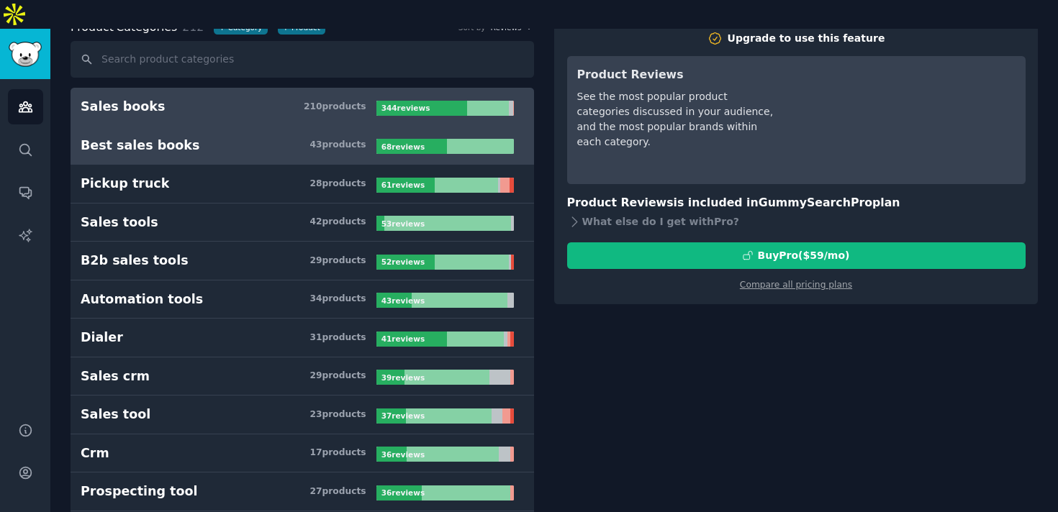
scroll to position [92, 0]
